Goal: Book appointment/travel/reservation

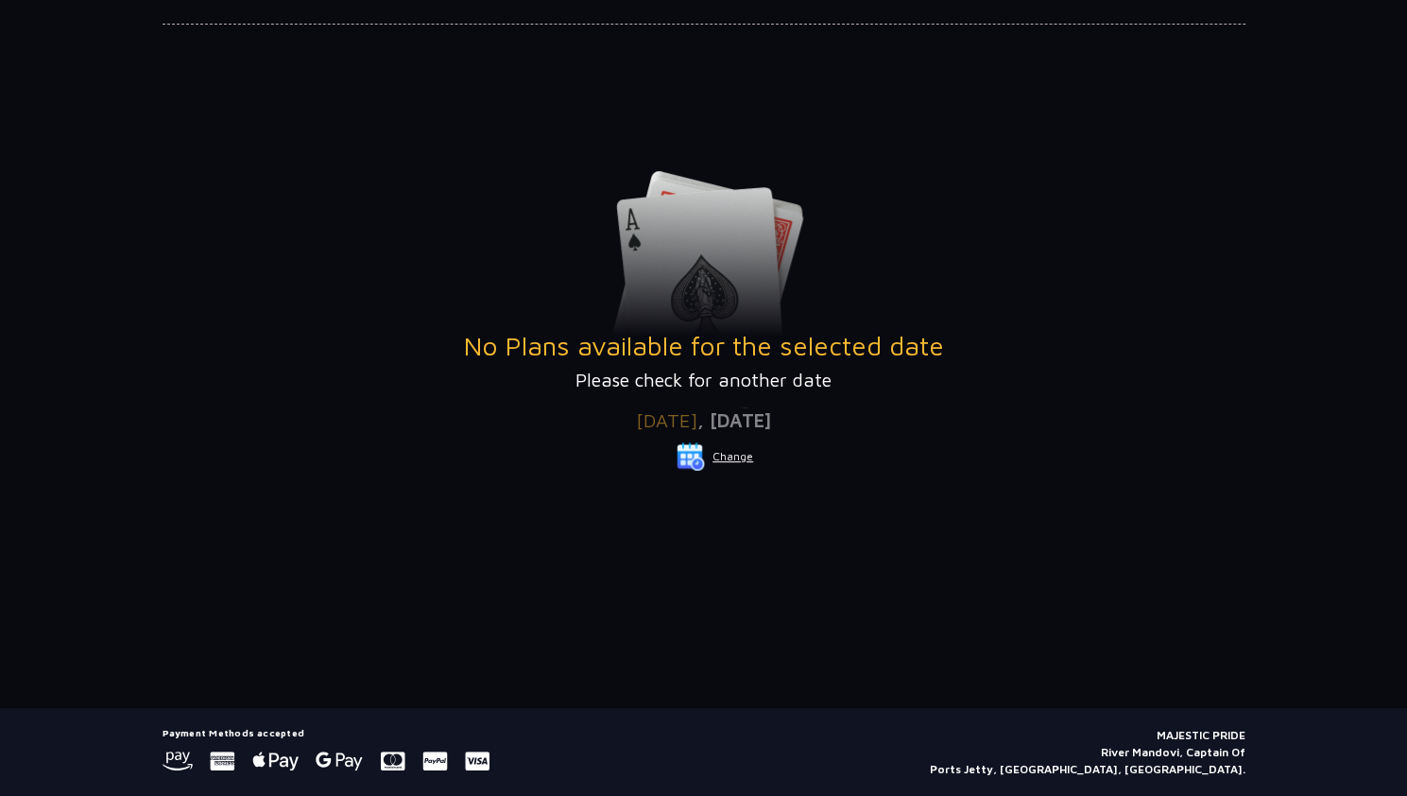
scroll to position [189, 0]
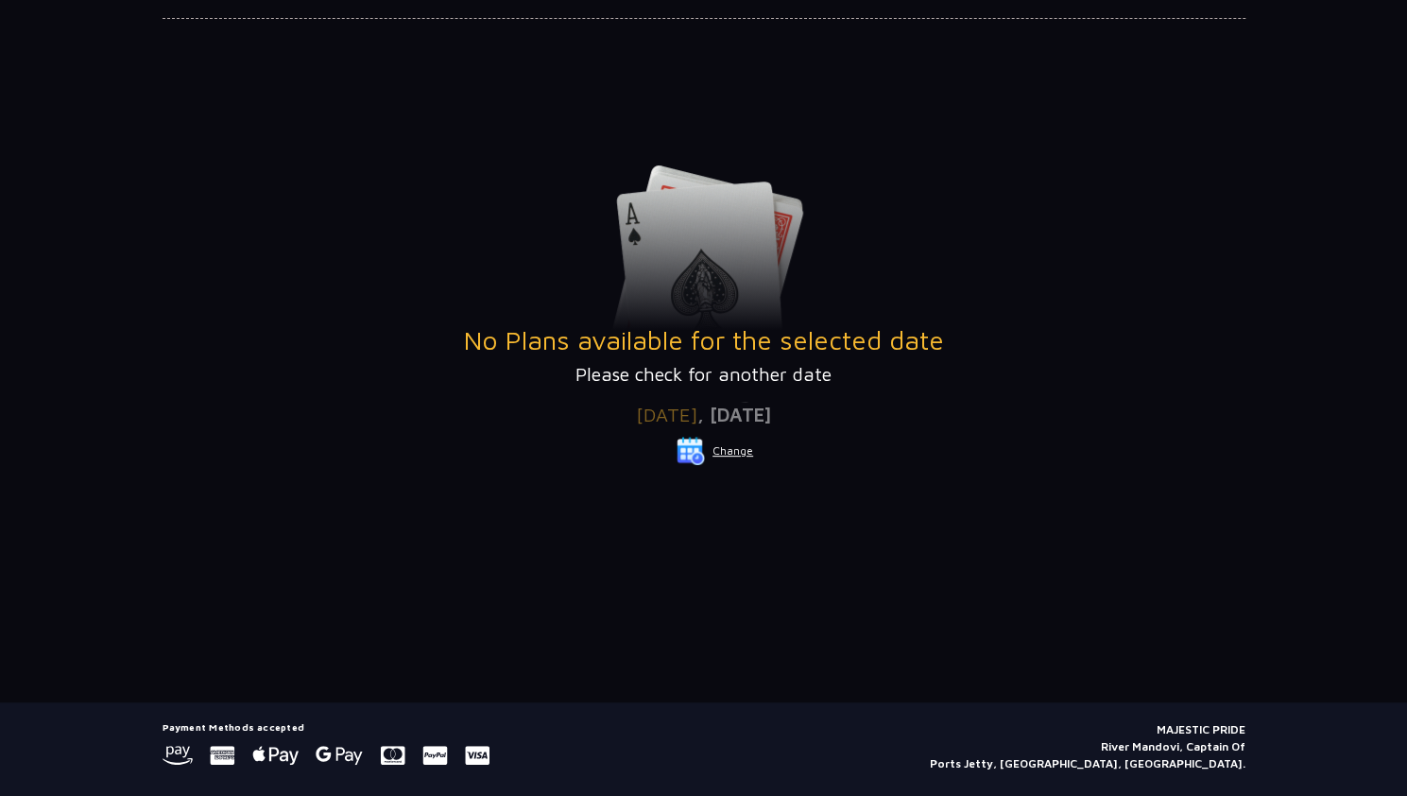
click at [717, 447] on button "Change" at bounding box center [715, 451] width 78 height 30
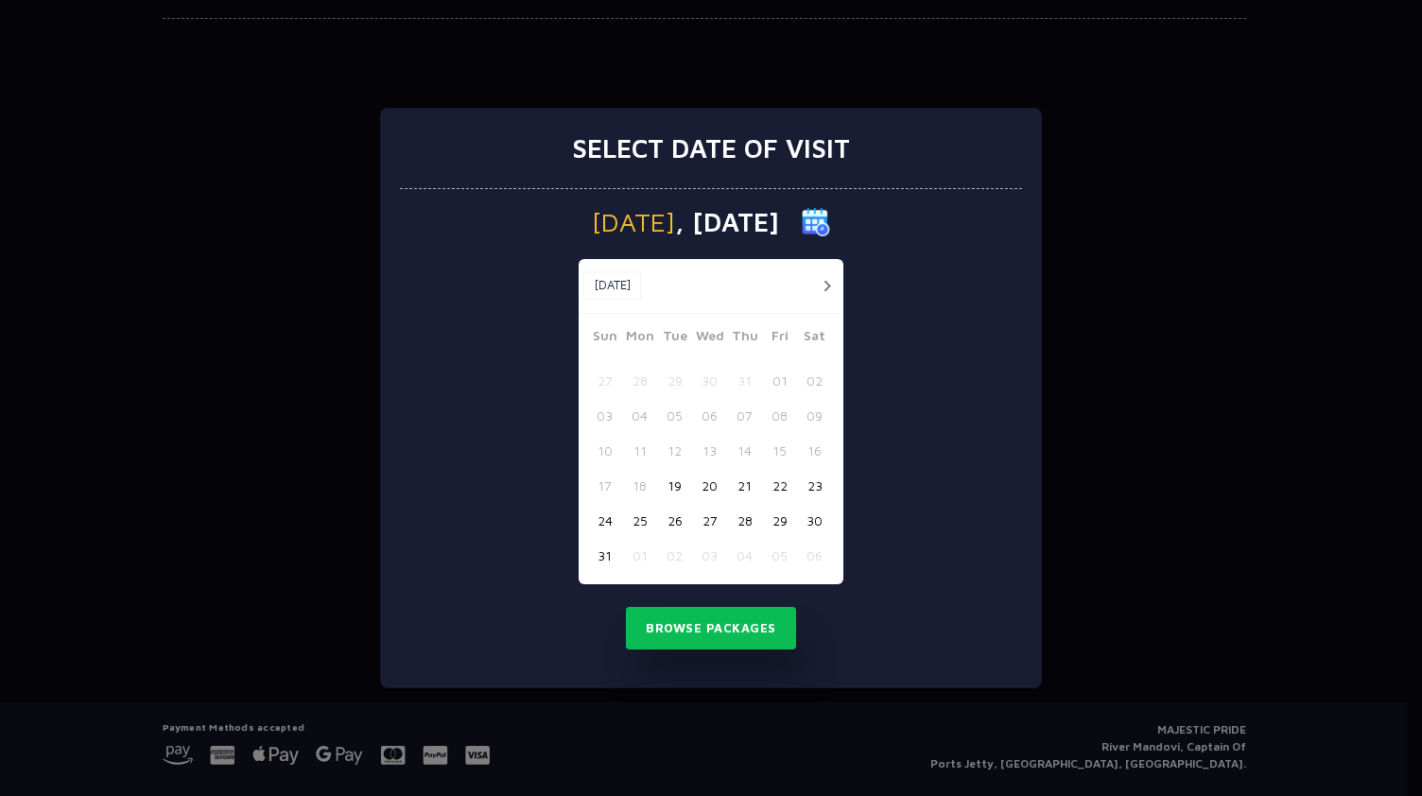
click at [834, 280] on button "button" at bounding box center [827, 286] width 24 height 24
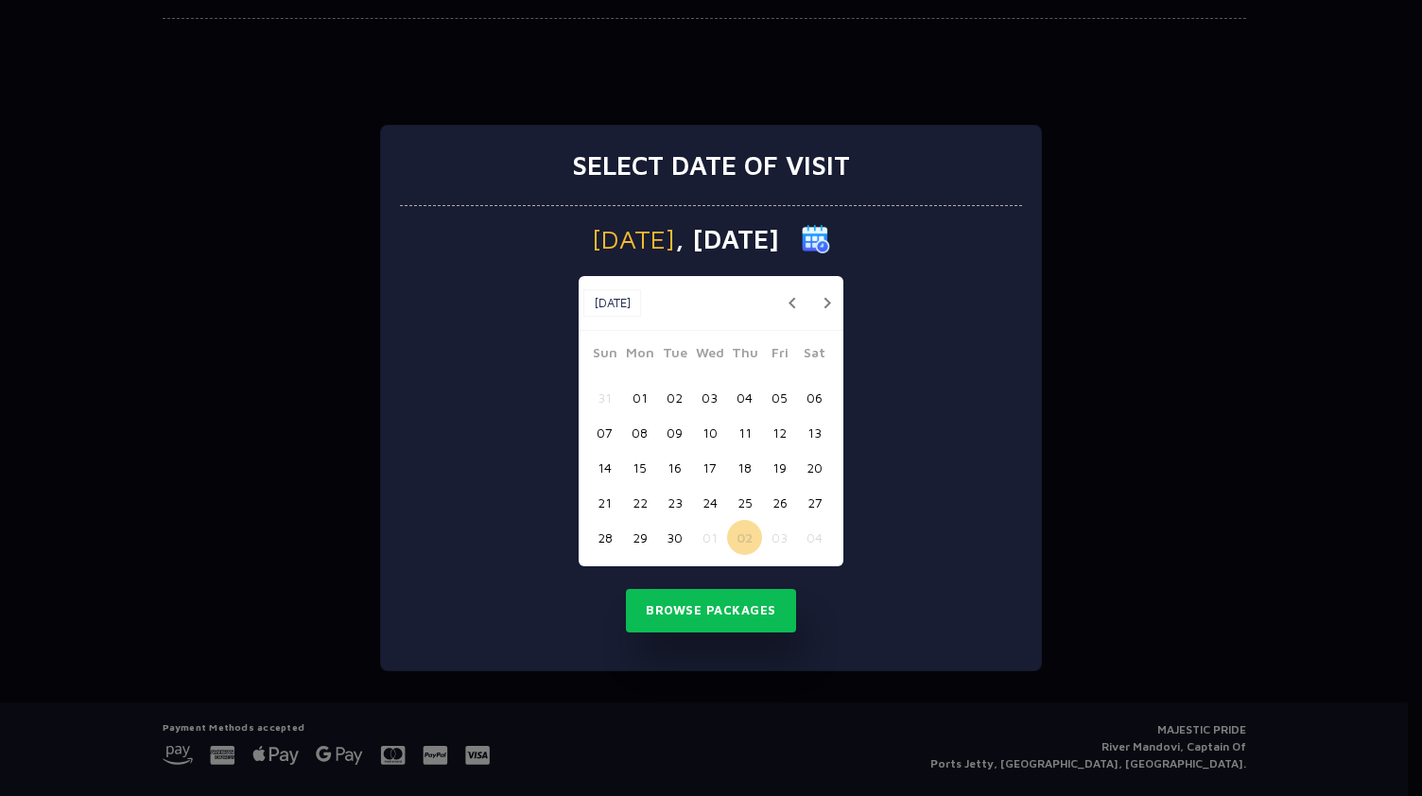
click at [831, 293] on button "button" at bounding box center [827, 303] width 24 height 24
click at [711, 400] on button "01" at bounding box center [709, 397] width 35 height 35
click at [717, 622] on button "Browse Packages" at bounding box center [711, 610] width 170 height 43
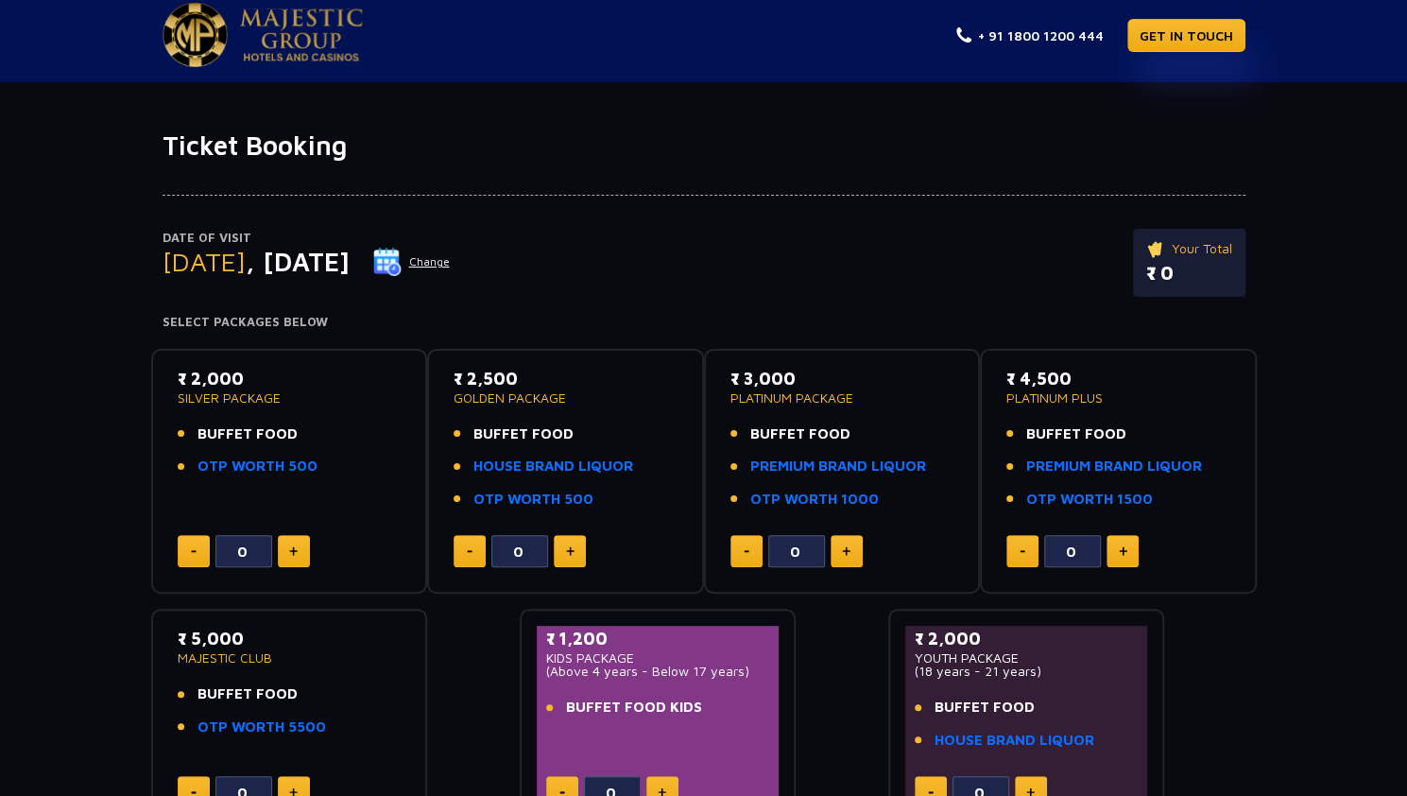
scroll to position [0, 0]
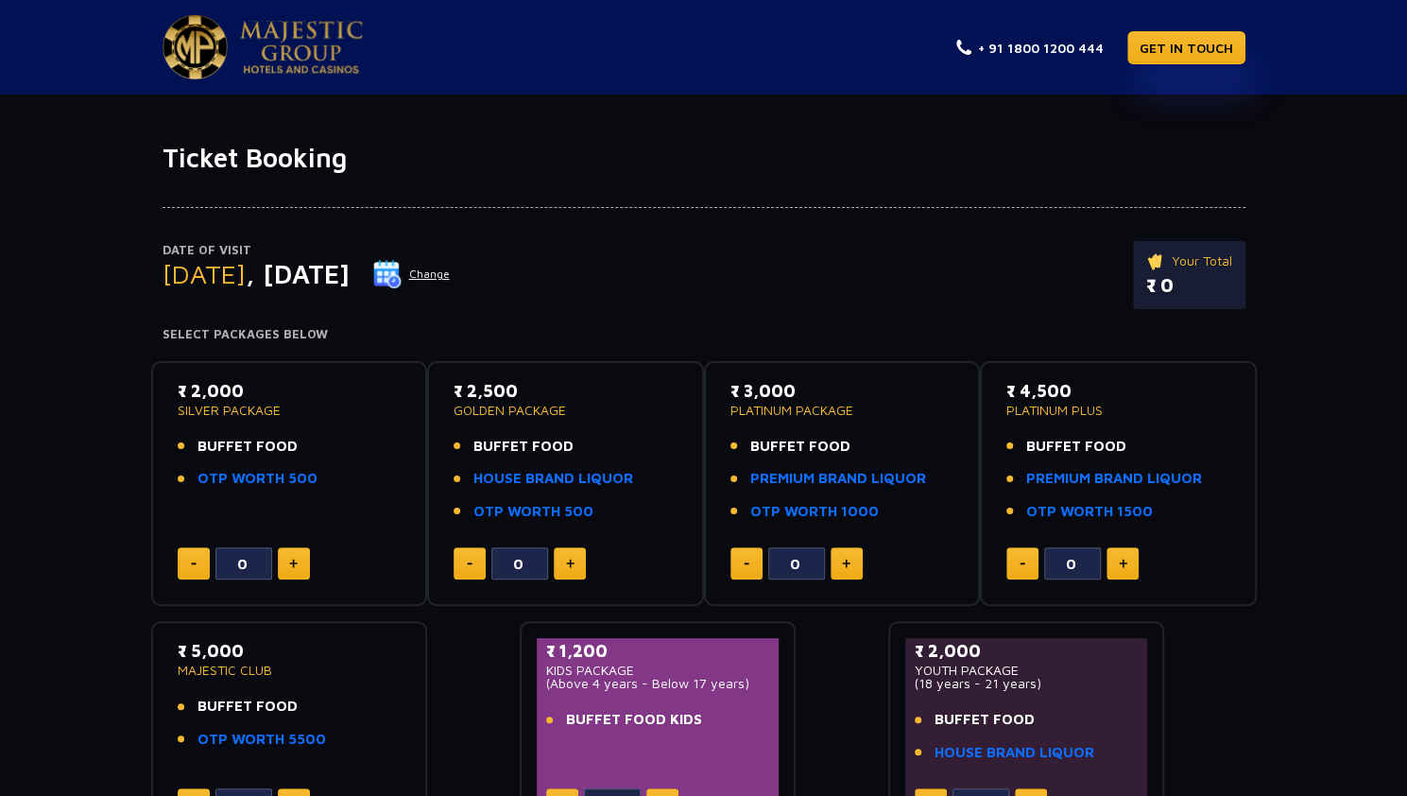
click at [451, 269] on button "Change" at bounding box center [411, 274] width 78 height 30
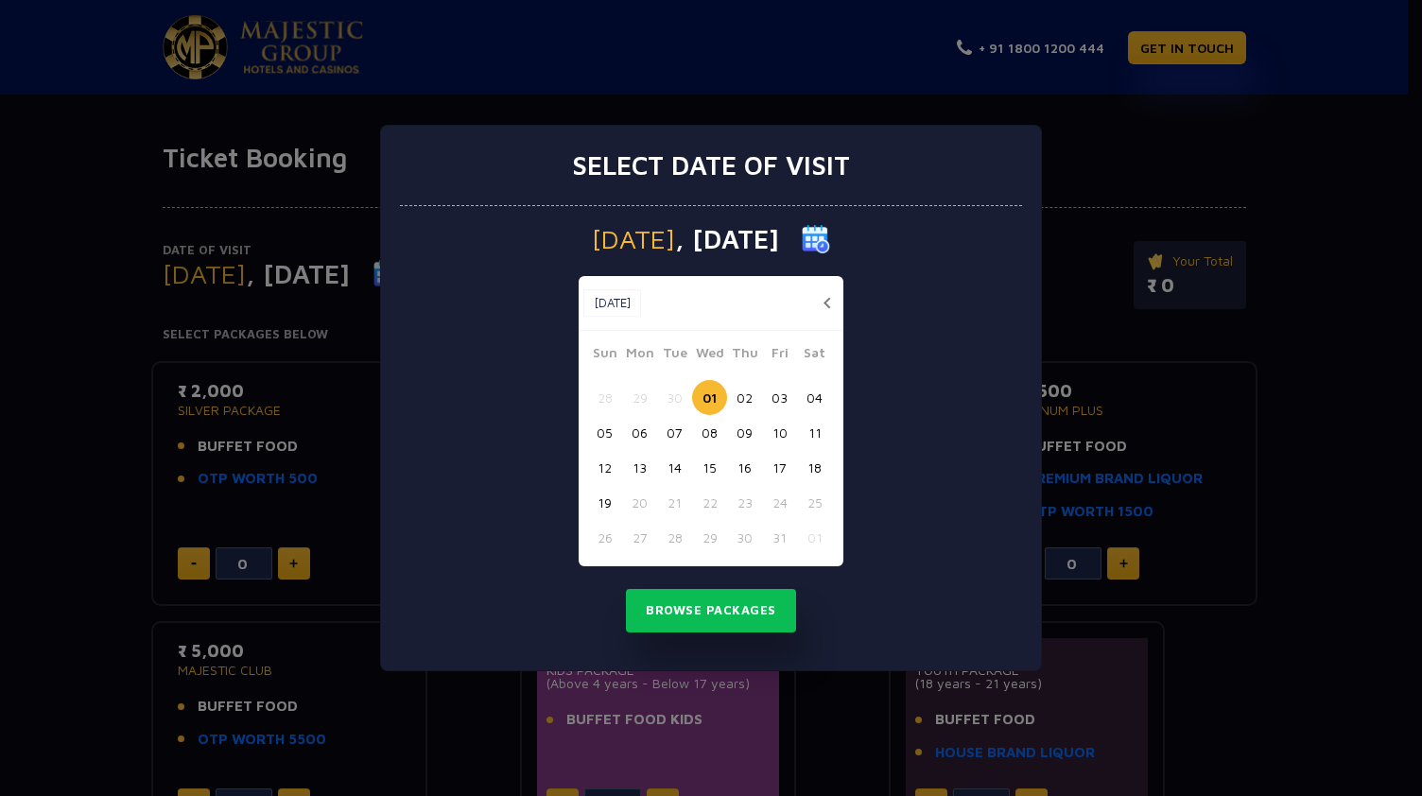
click at [730, 400] on button "02" at bounding box center [744, 397] width 35 height 35
click at [726, 607] on button "Browse Packages" at bounding box center [711, 610] width 170 height 43
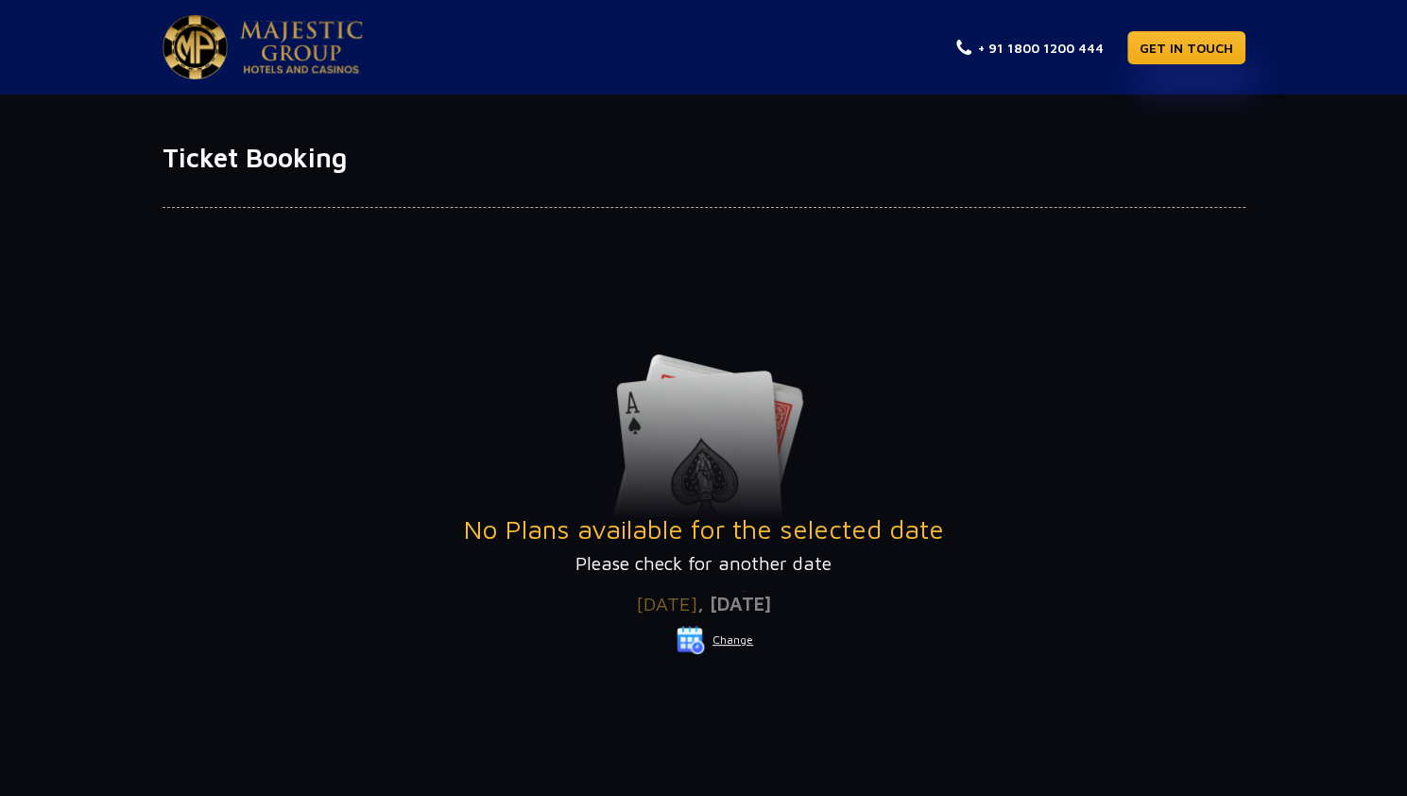
click at [734, 646] on button "Change" at bounding box center [715, 640] width 78 height 30
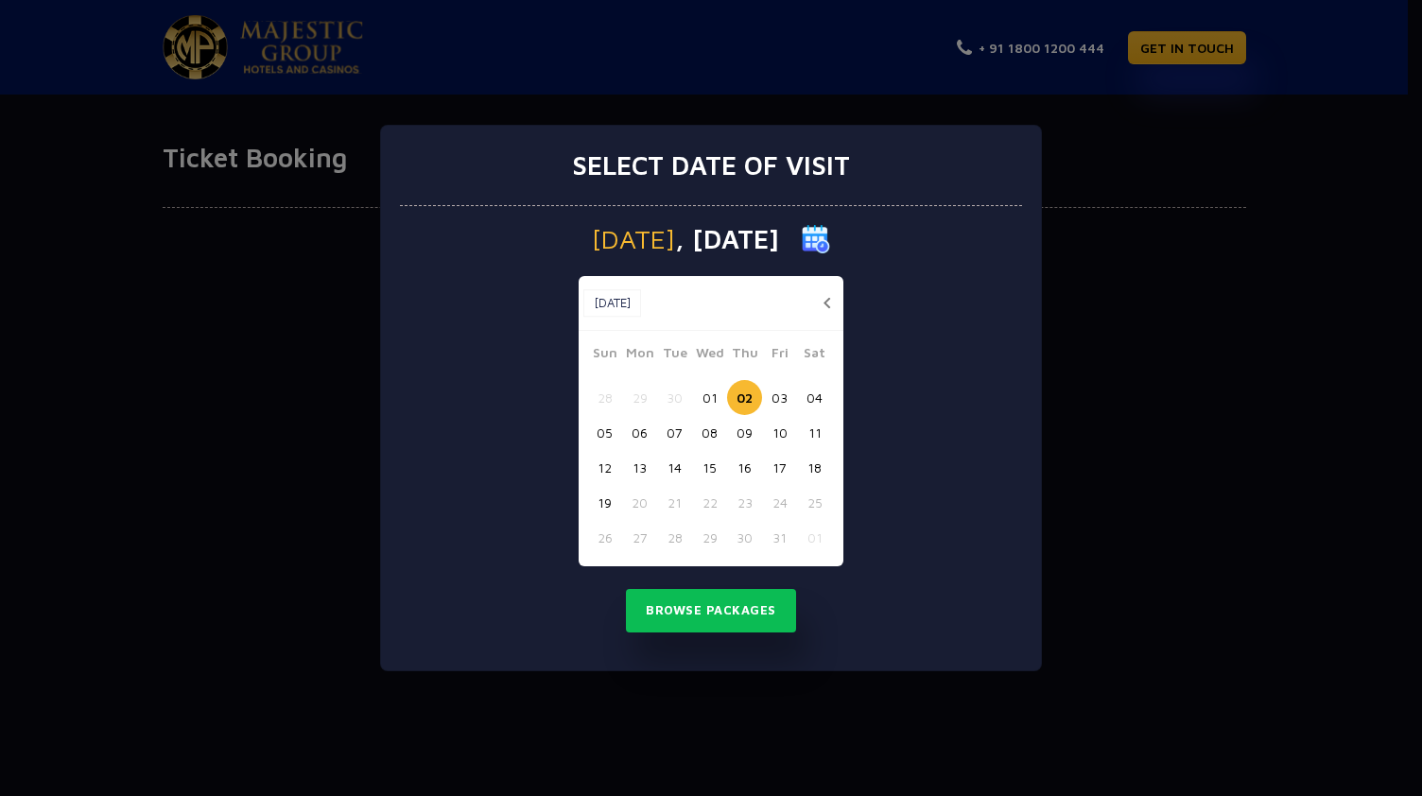
click at [707, 403] on button "01" at bounding box center [709, 397] width 35 height 35
click at [702, 625] on button "Browse Packages" at bounding box center [711, 610] width 170 height 43
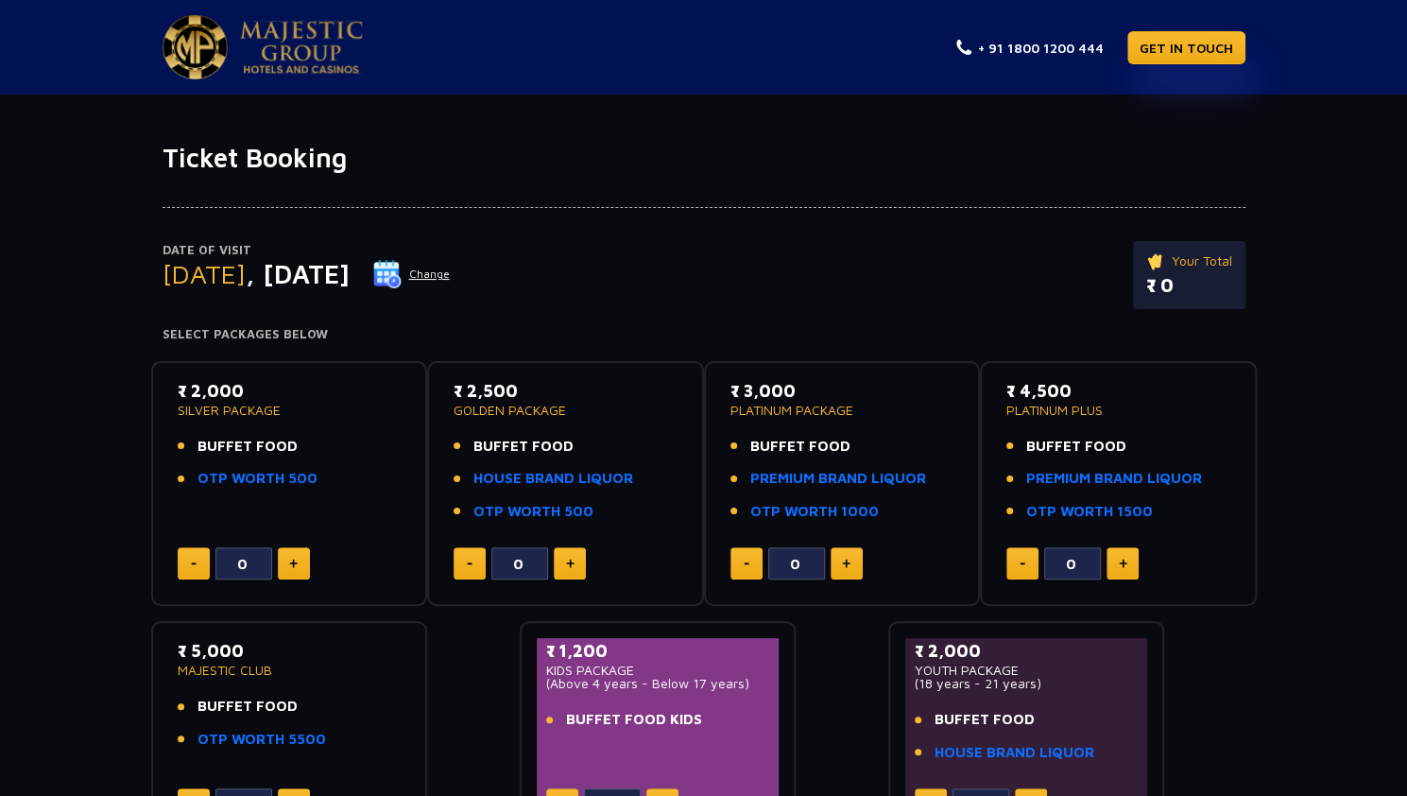
scroll to position [95, 0]
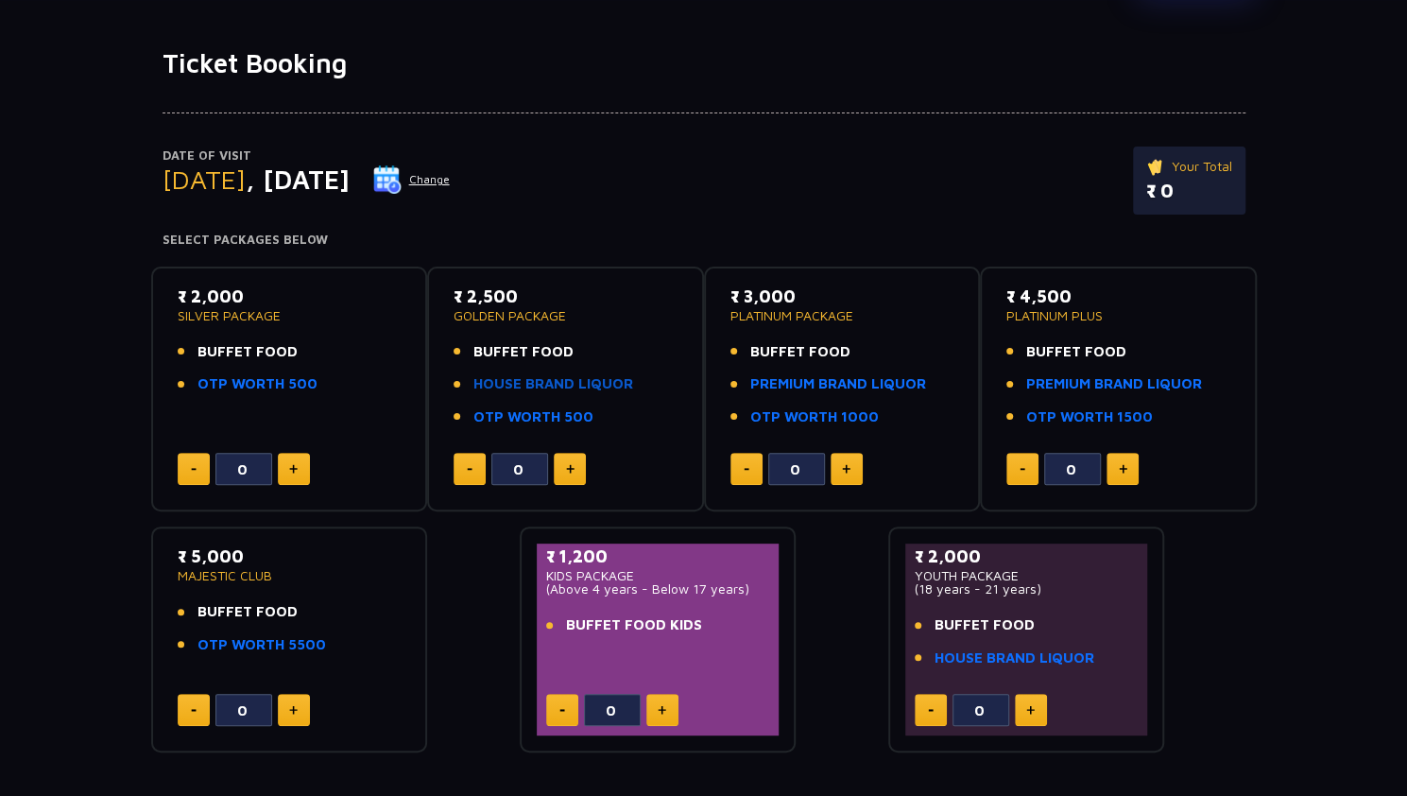
click at [586, 377] on link "HOUSE BRAND LIQUOR" at bounding box center [554, 384] width 160 height 22
click at [526, 345] on span "BUFFET FOOD" at bounding box center [524, 352] width 100 height 22
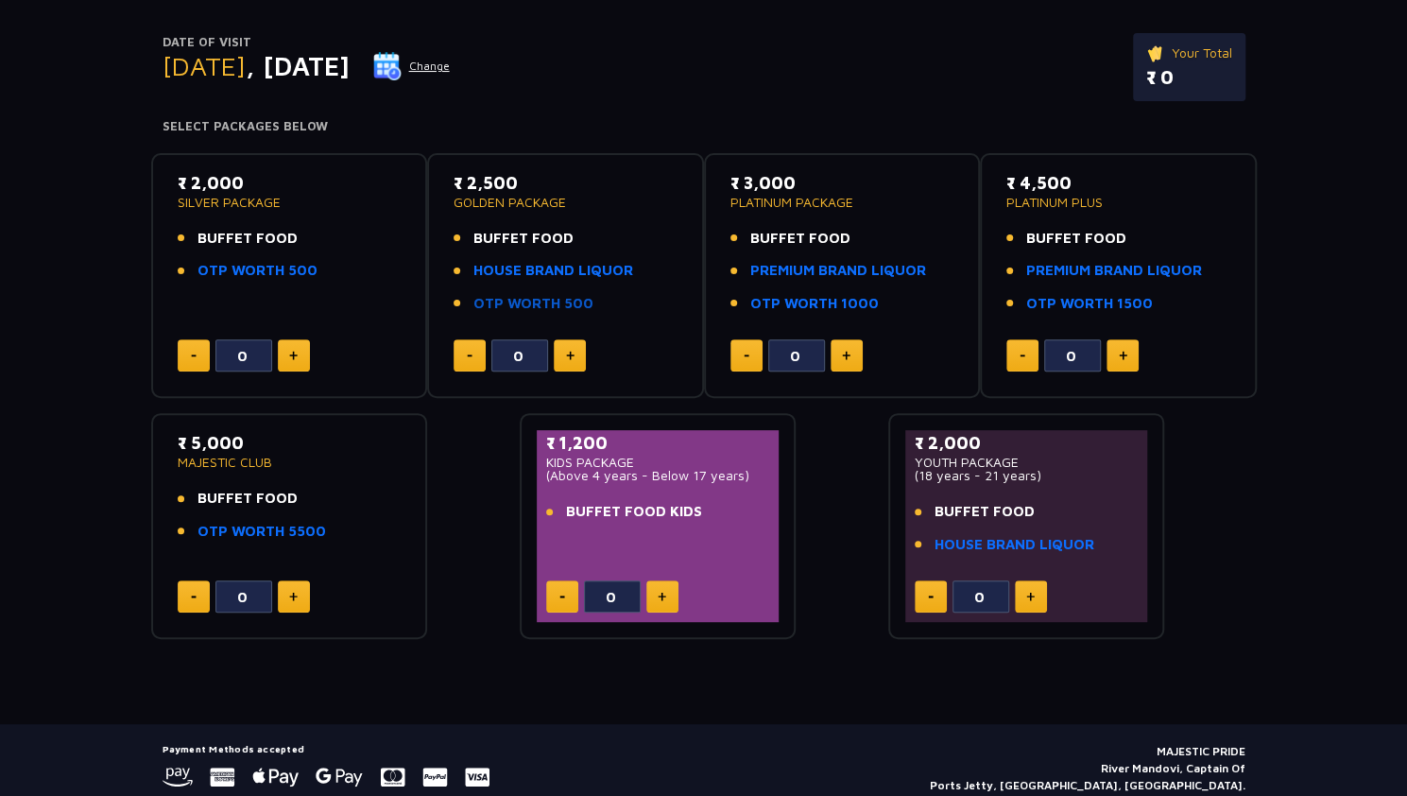
scroll to position [278, 0]
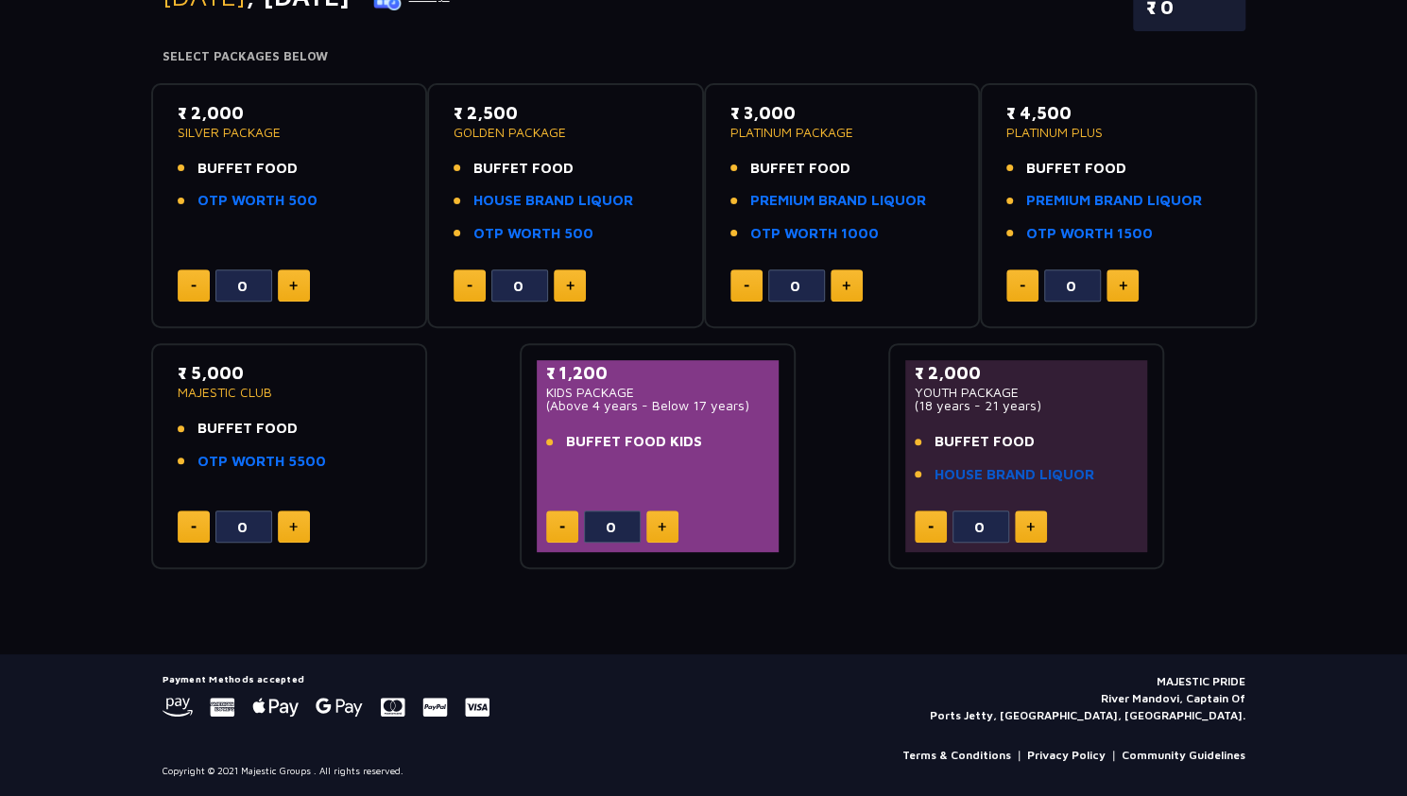
click at [1076, 474] on link "HOUSE BRAND LIQUOR" at bounding box center [1015, 475] width 160 height 22
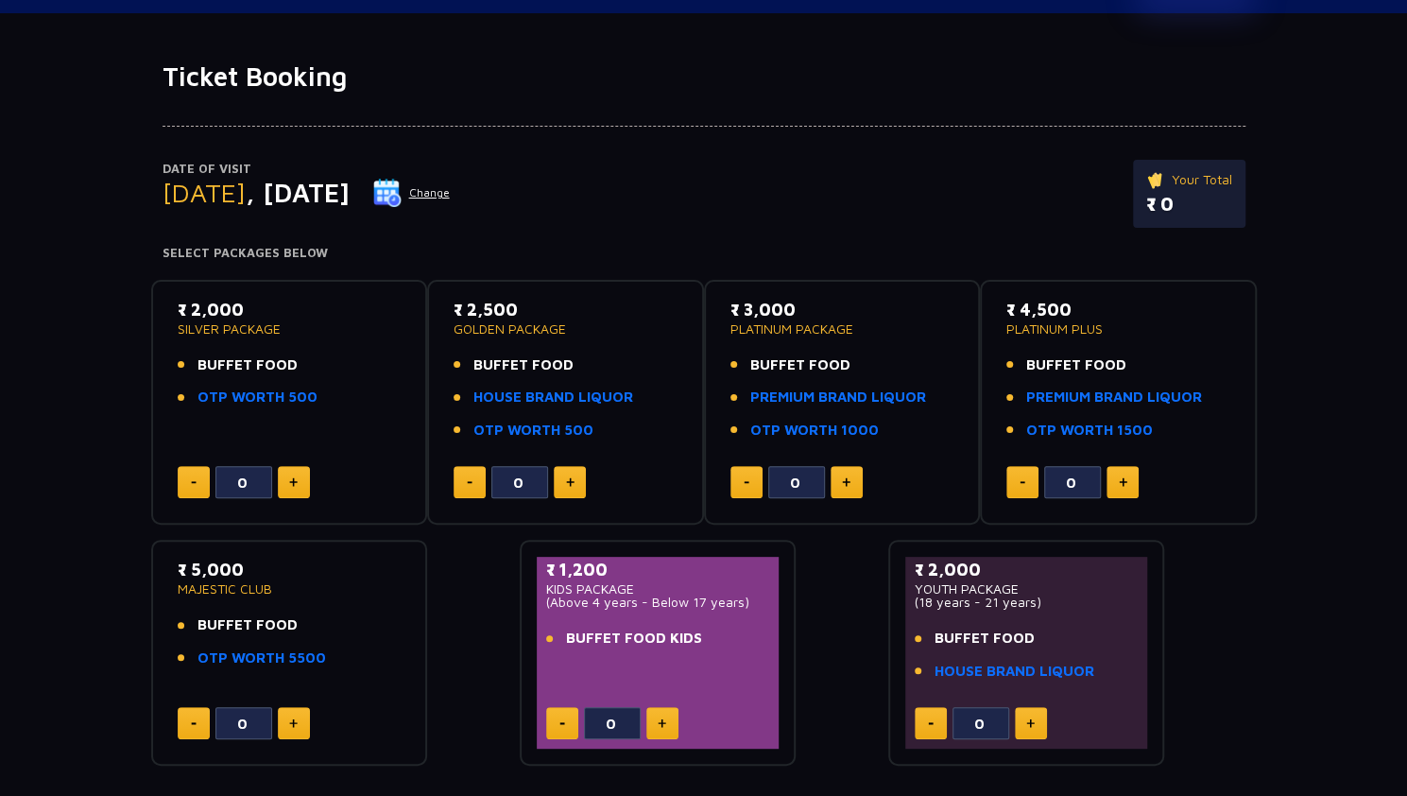
scroll to position [0, 0]
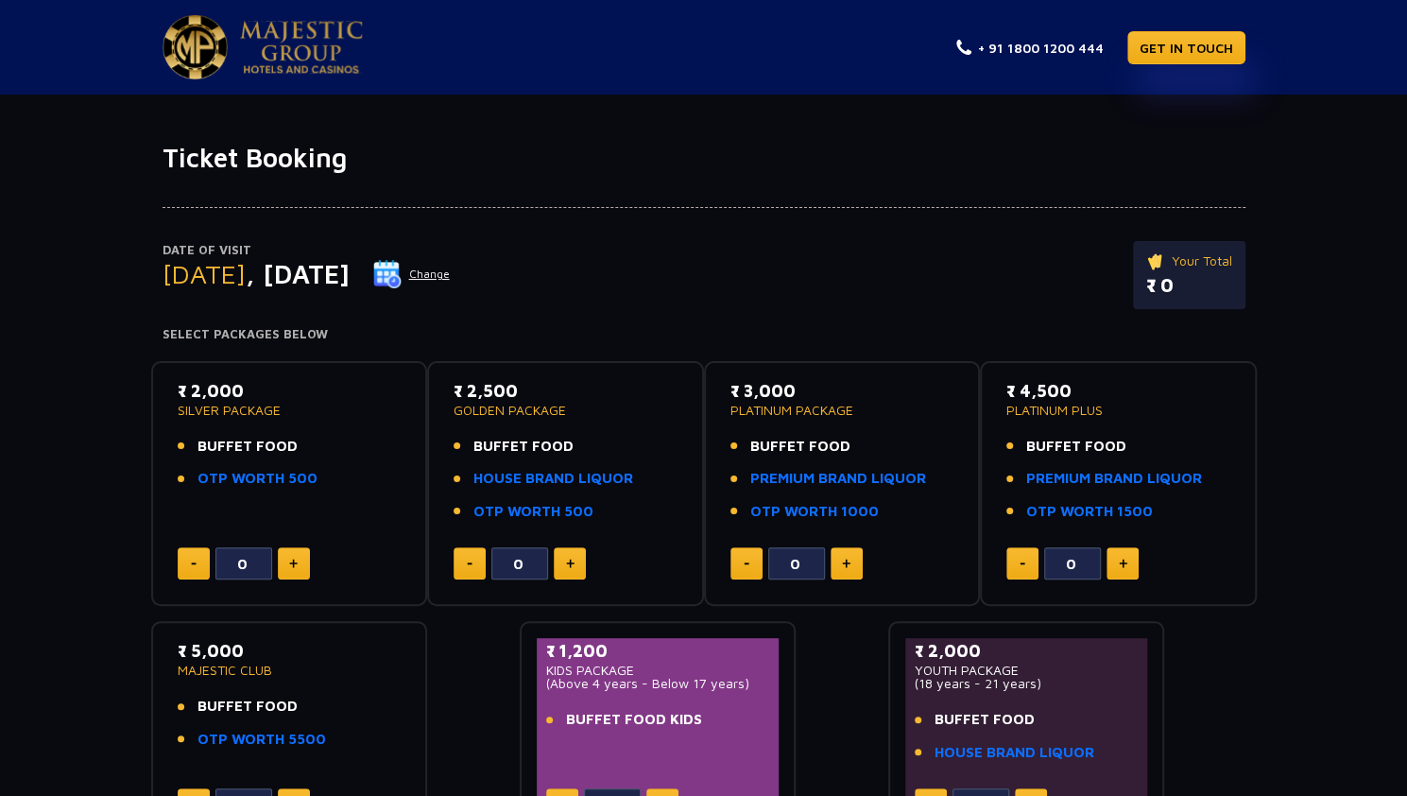
click at [451, 273] on button "Change" at bounding box center [411, 274] width 78 height 30
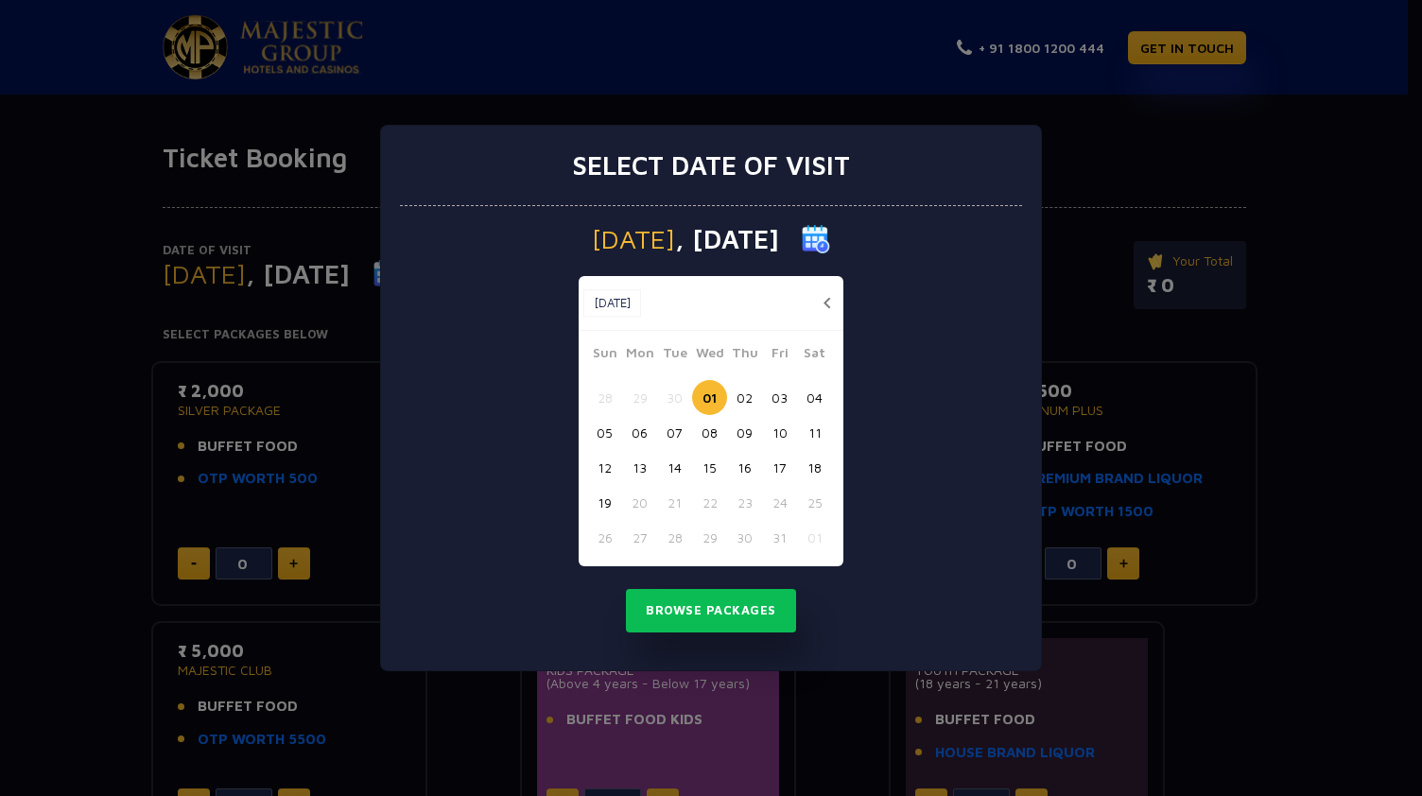
click at [775, 400] on button "03" at bounding box center [779, 397] width 35 height 35
click at [733, 615] on button "Browse Packages" at bounding box center [711, 610] width 170 height 43
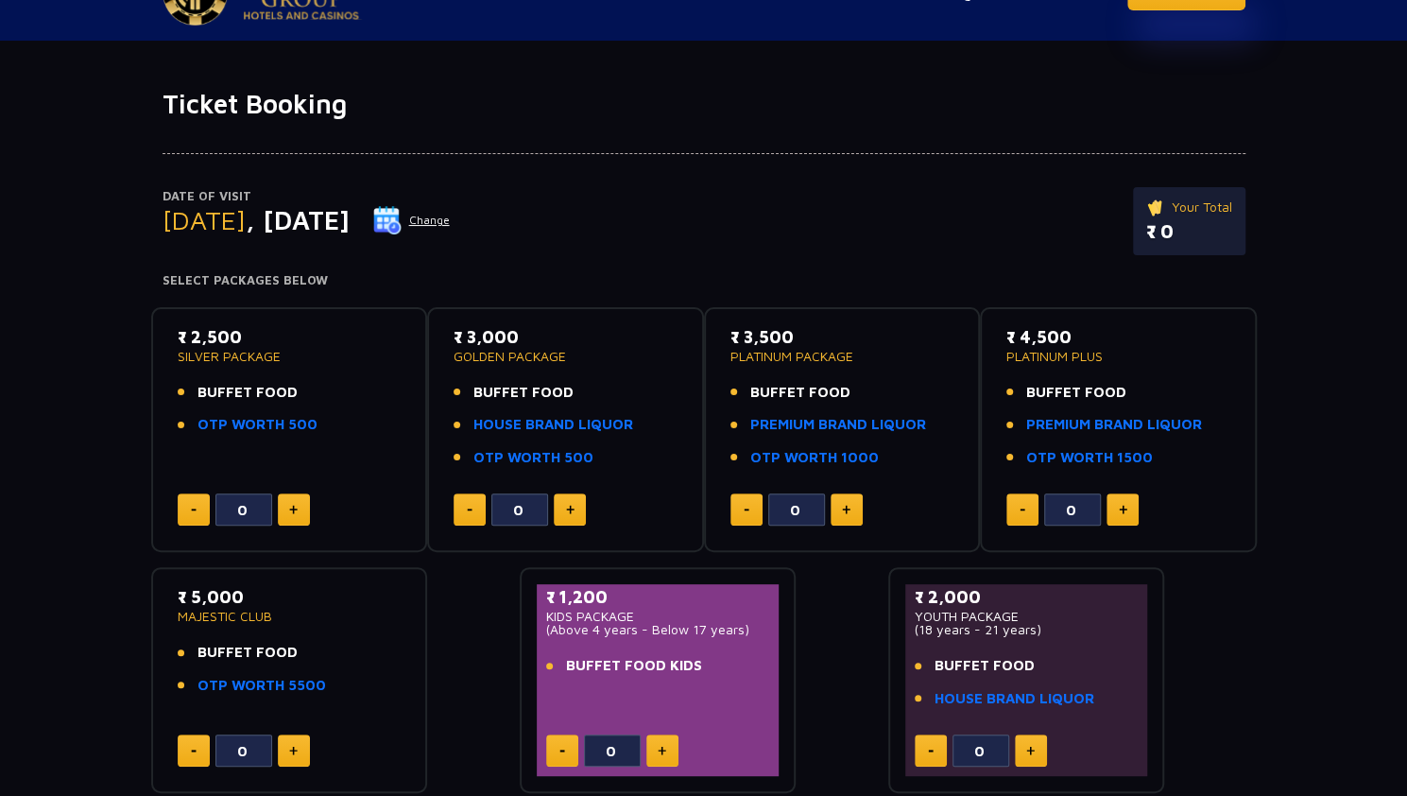
scroll to position [95, 0]
